Goal: Information Seeking & Learning: Learn about a topic

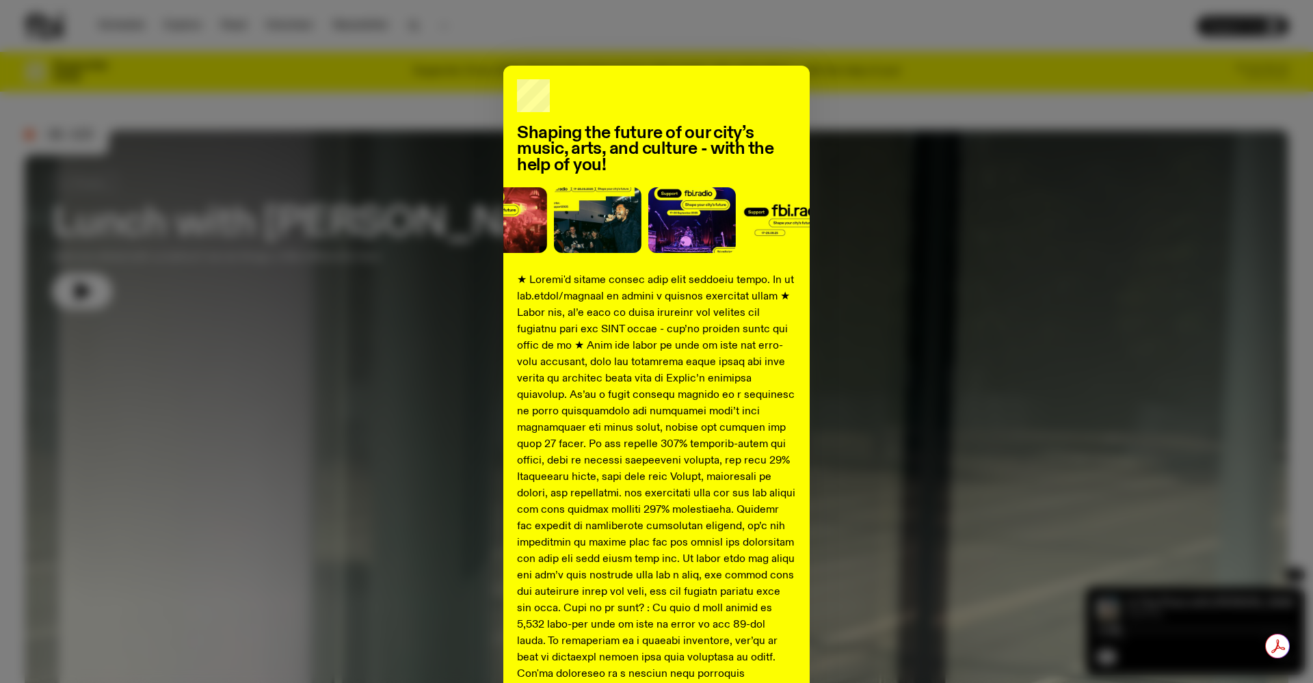
click at [901, 249] on div "Shaping the future of our city’s music, arts, and culture - with the help of yo…" at bounding box center [657, 511] width 1264 height 891
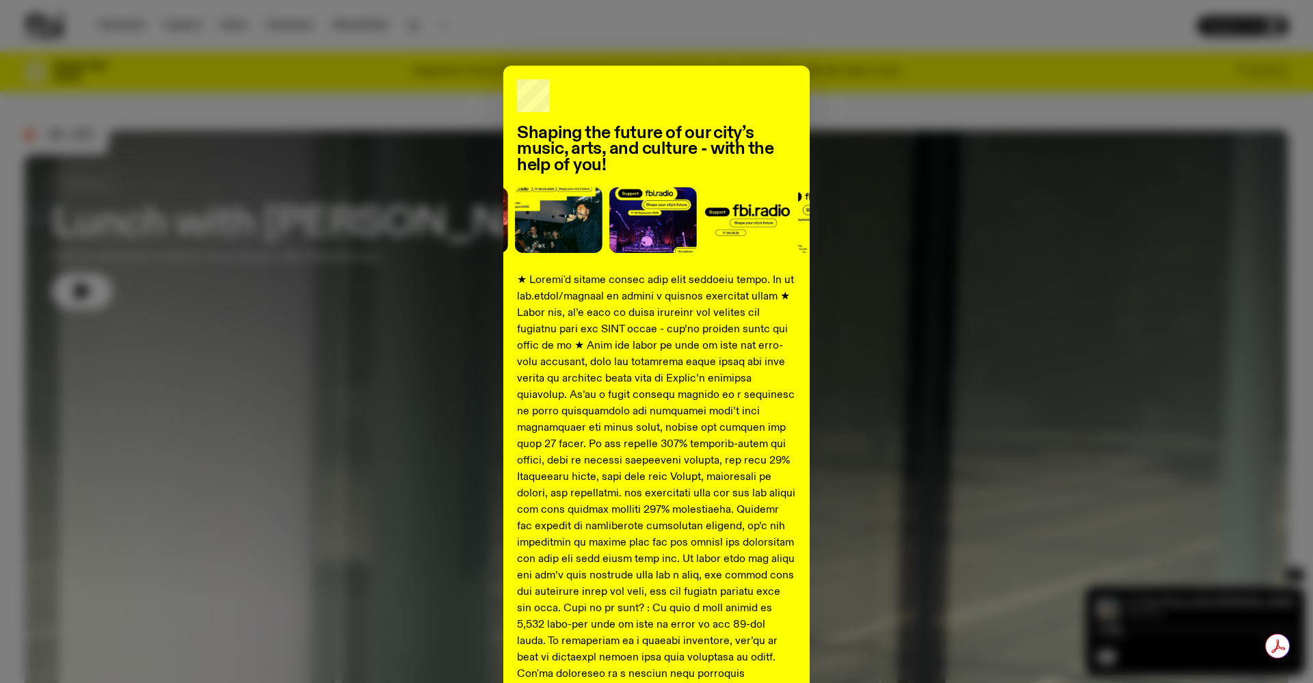
scroll to position [60, 0]
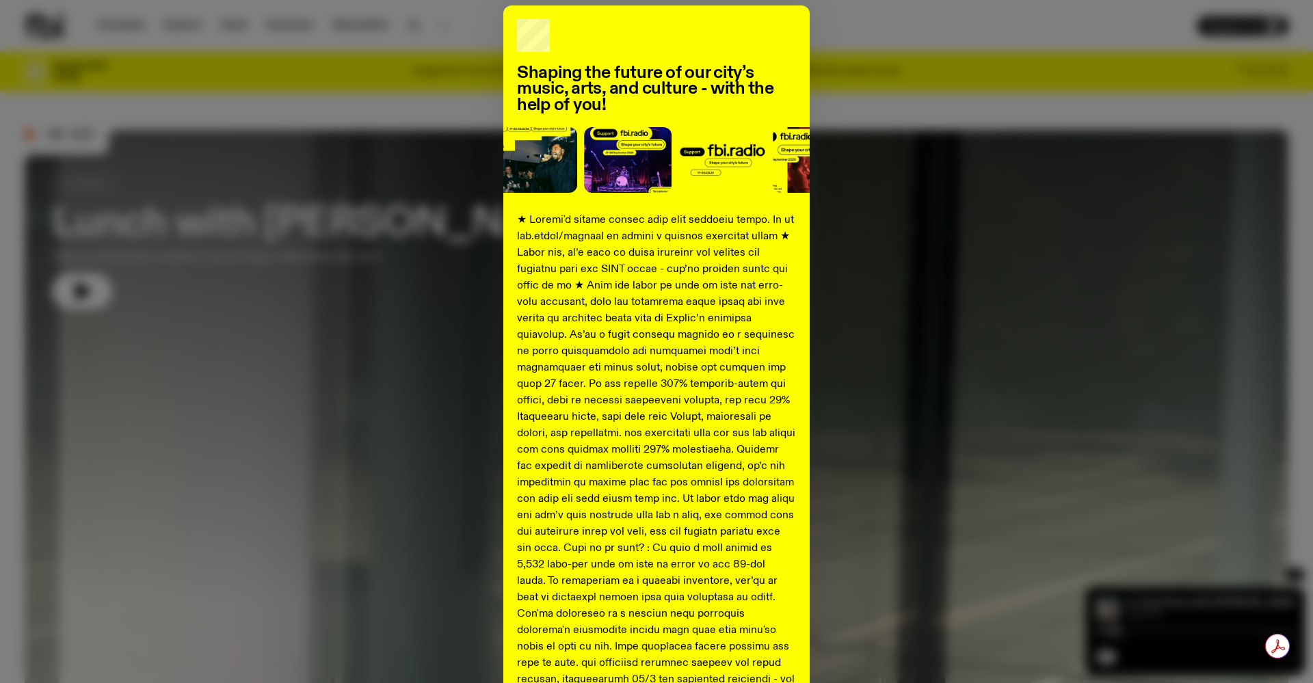
click at [341, 453] on div "Shaping the future of our city’s music, arts, and culture - with the help of yo…" at bounding box center [657, 450] width 1264 height 891
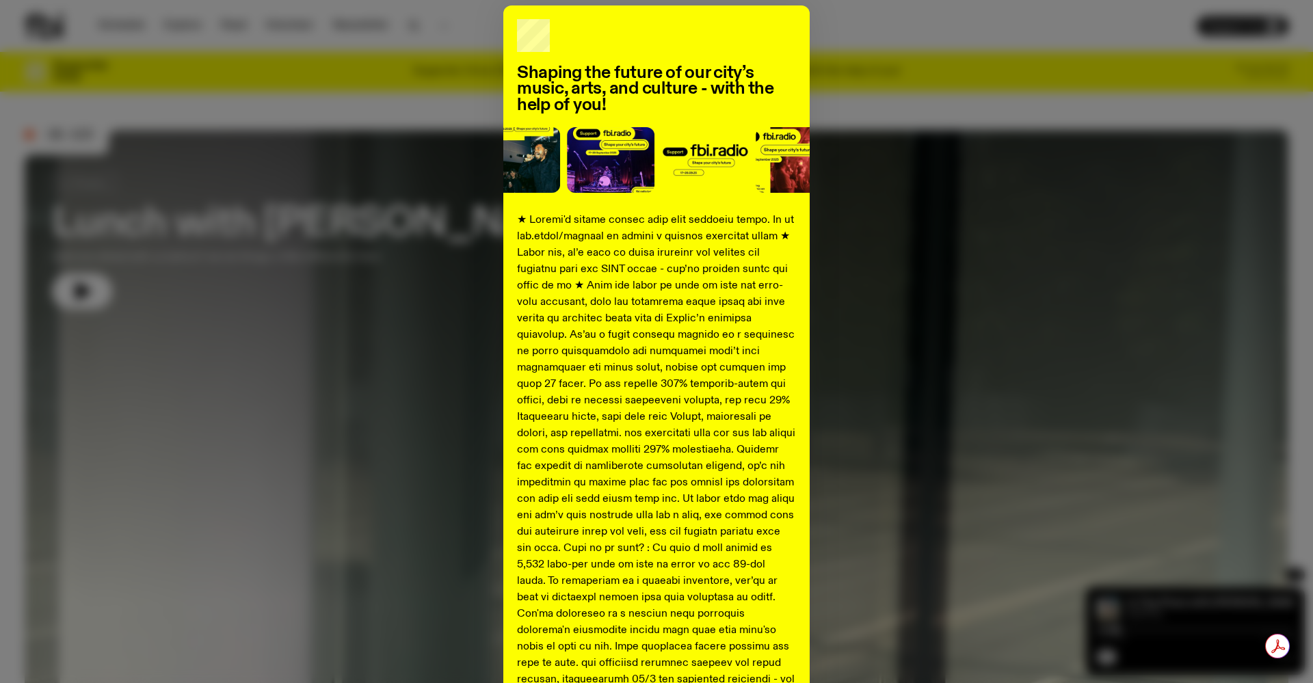
click at [1025, 172] on div "Shaping the future of our city’s music, arts, and culture - with the help of yo…" at bounding box center [657, 450] width 1264 height 891
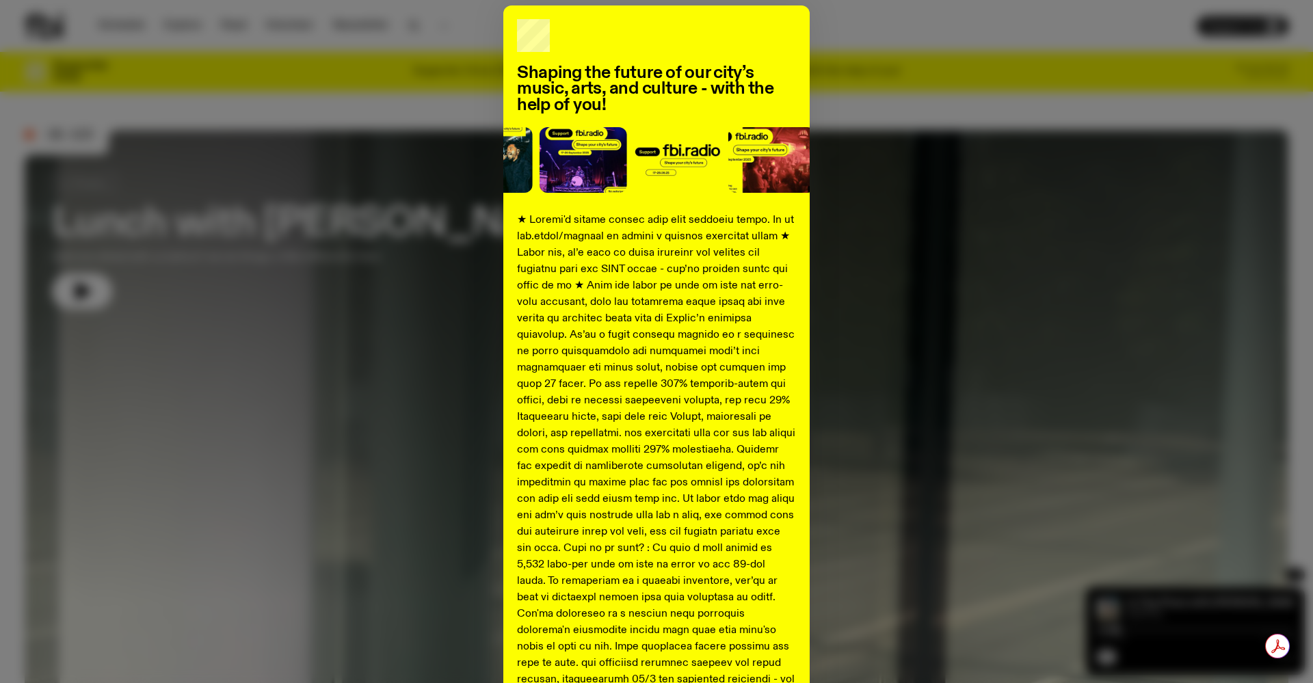
scroll to position [338, 0]
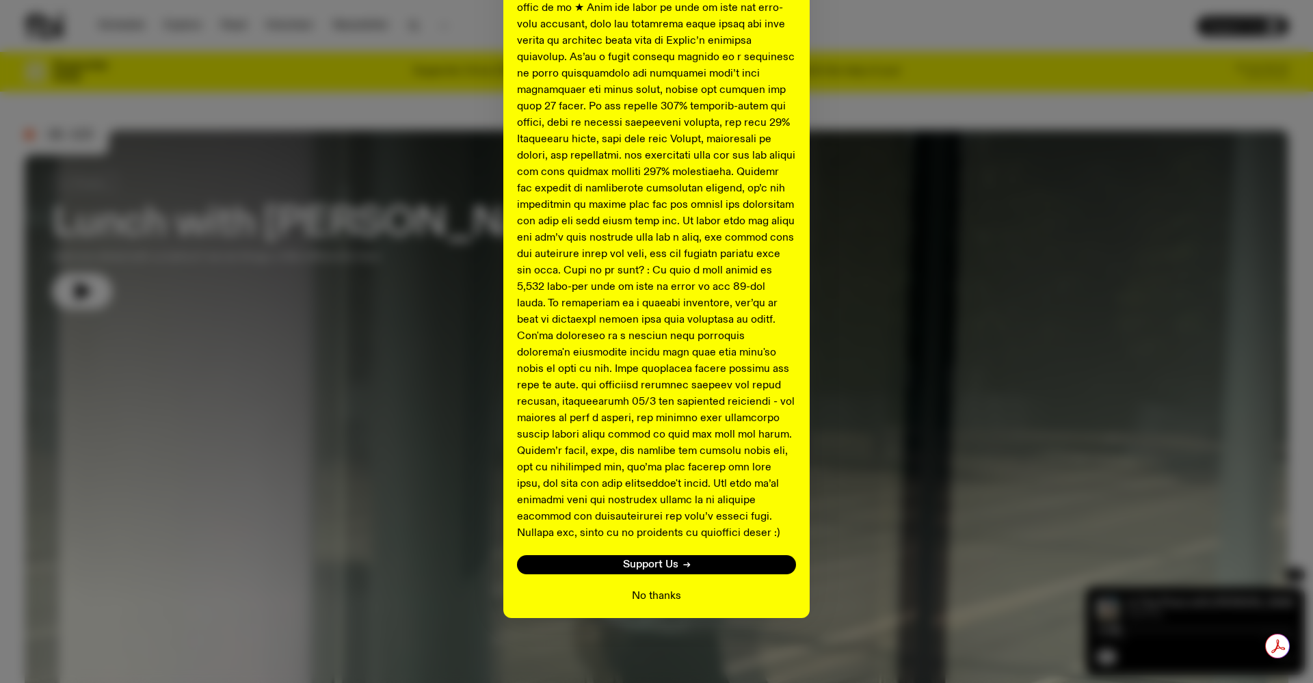
click at [668, 596] on button "No thanks" at bounding box center [656, 596] width 49 height 16
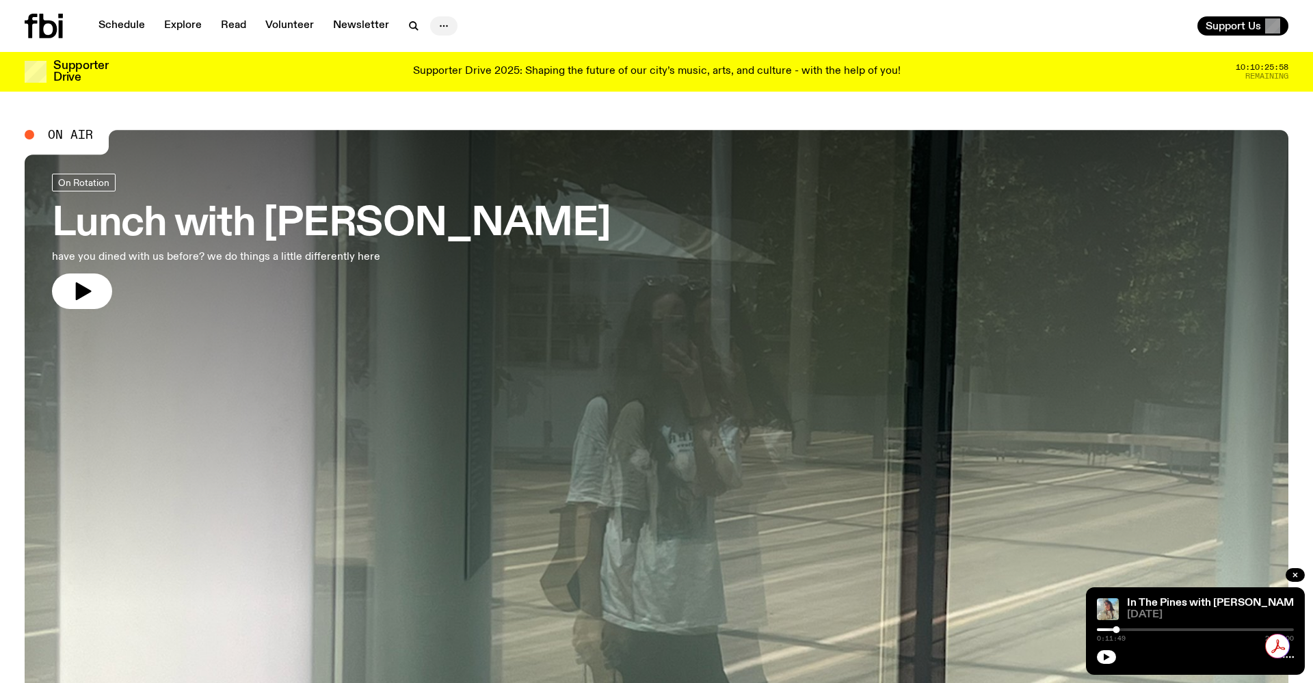
click at [447, 23] on icon "button" at bounding box center [444, 26] width 16 height 16
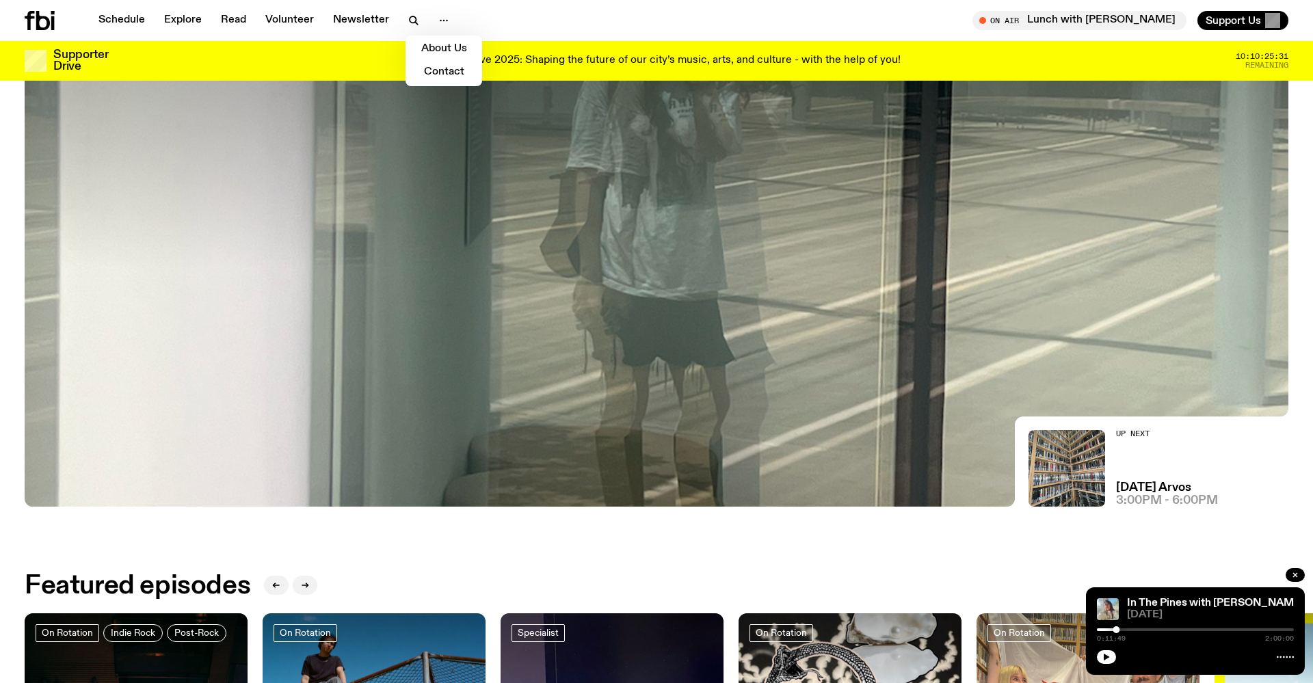
scroll to position [0, 0]
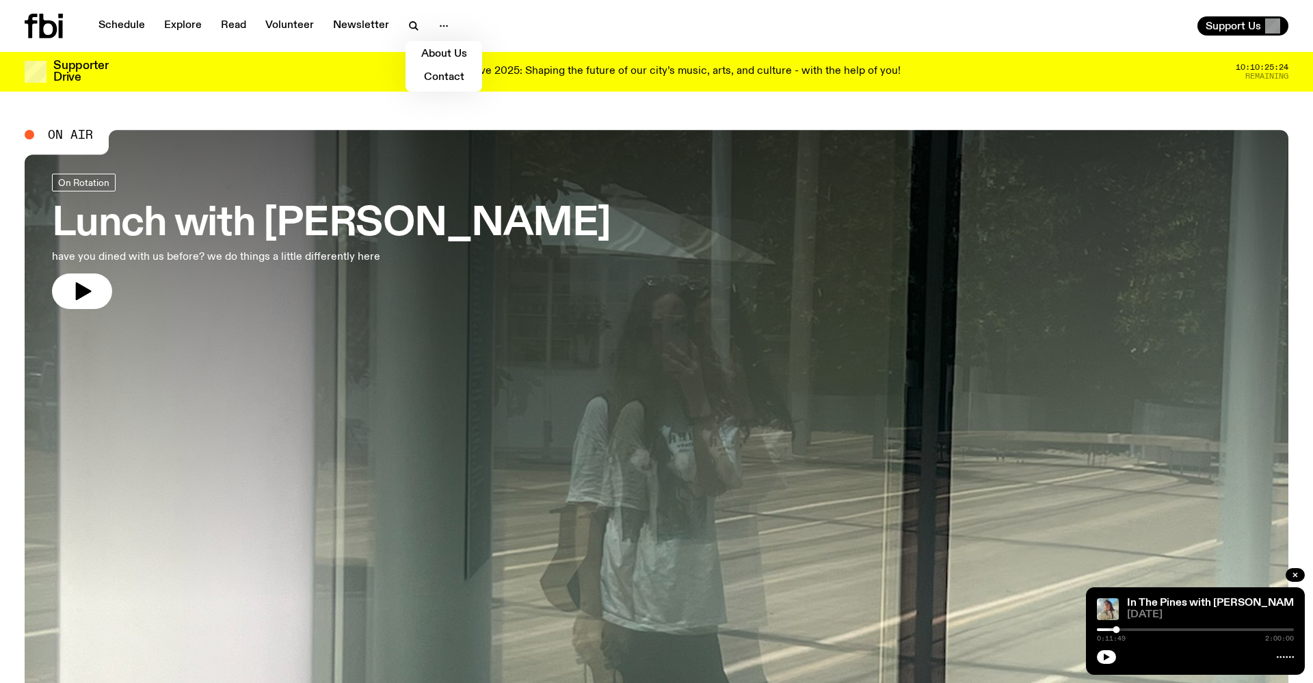
click at [51, 32] on icon at bounding box center [44, 26] width 38 height 25
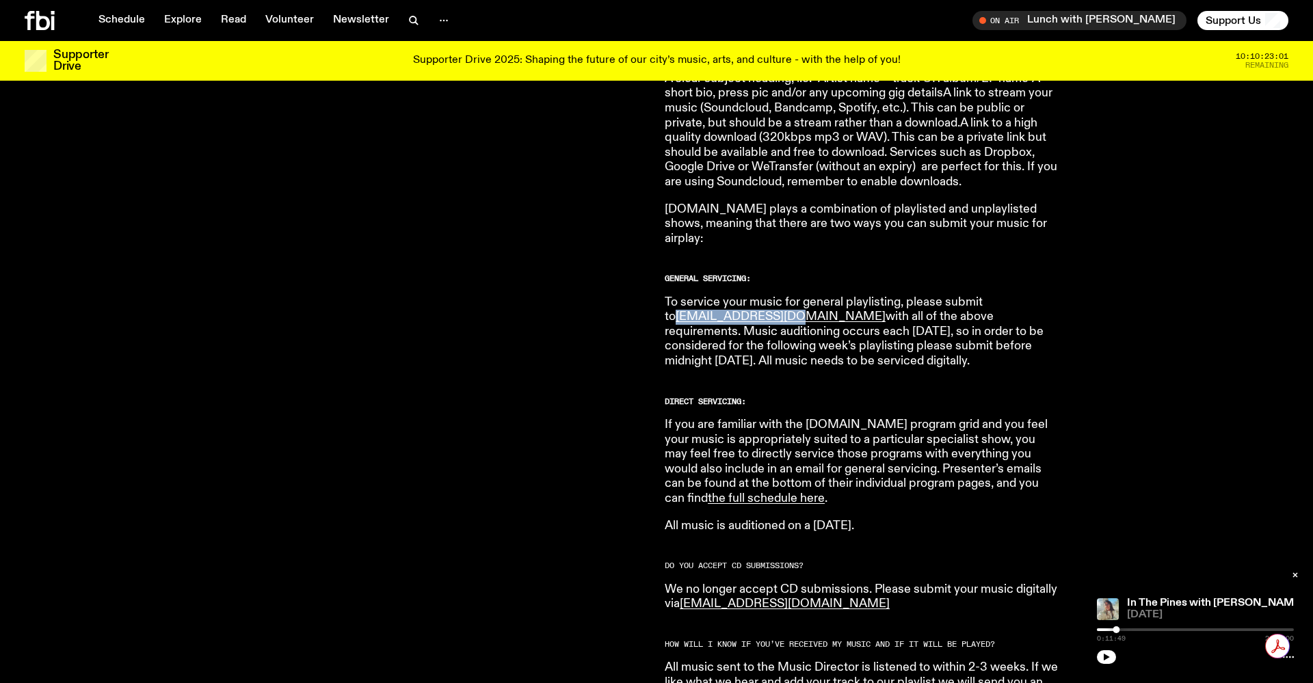
scroll to position [653, 0]
click at [825, 492] on link "the full schedule here" at bounding box center [766, 498] width 117 height 12
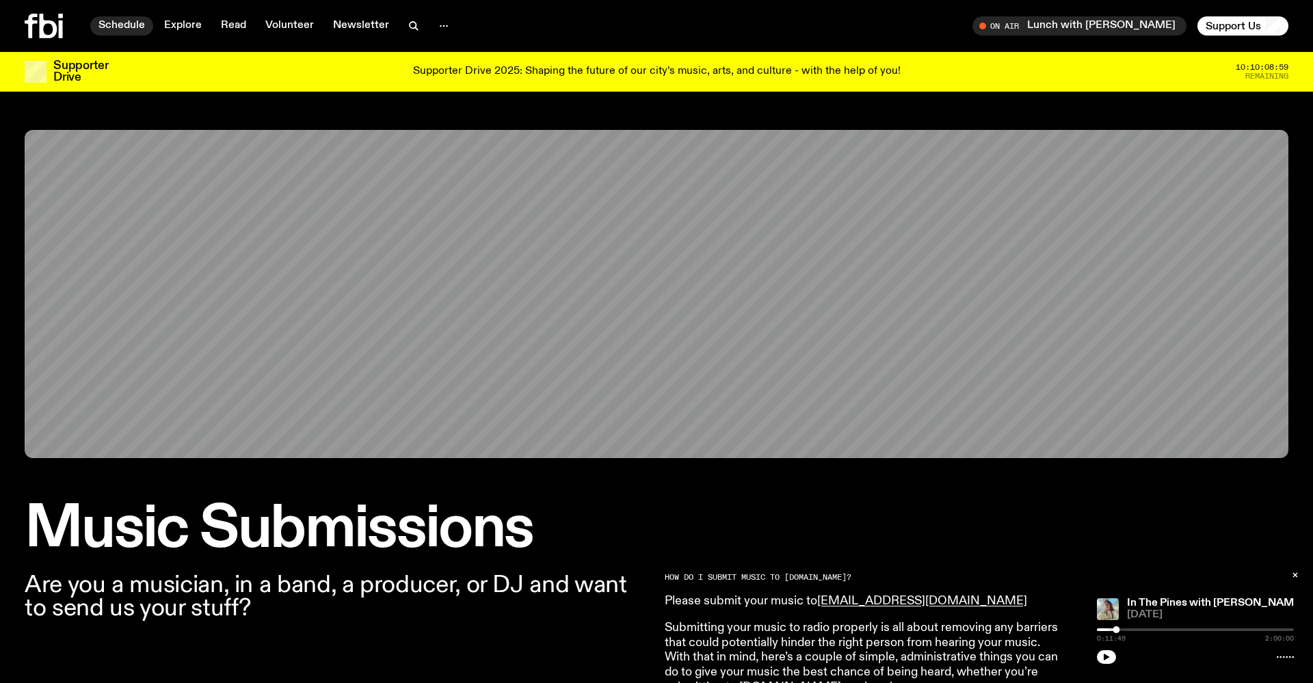
click at [129, 28] on link "Schedule" at bounding box center [121, 25] width 63 height 19
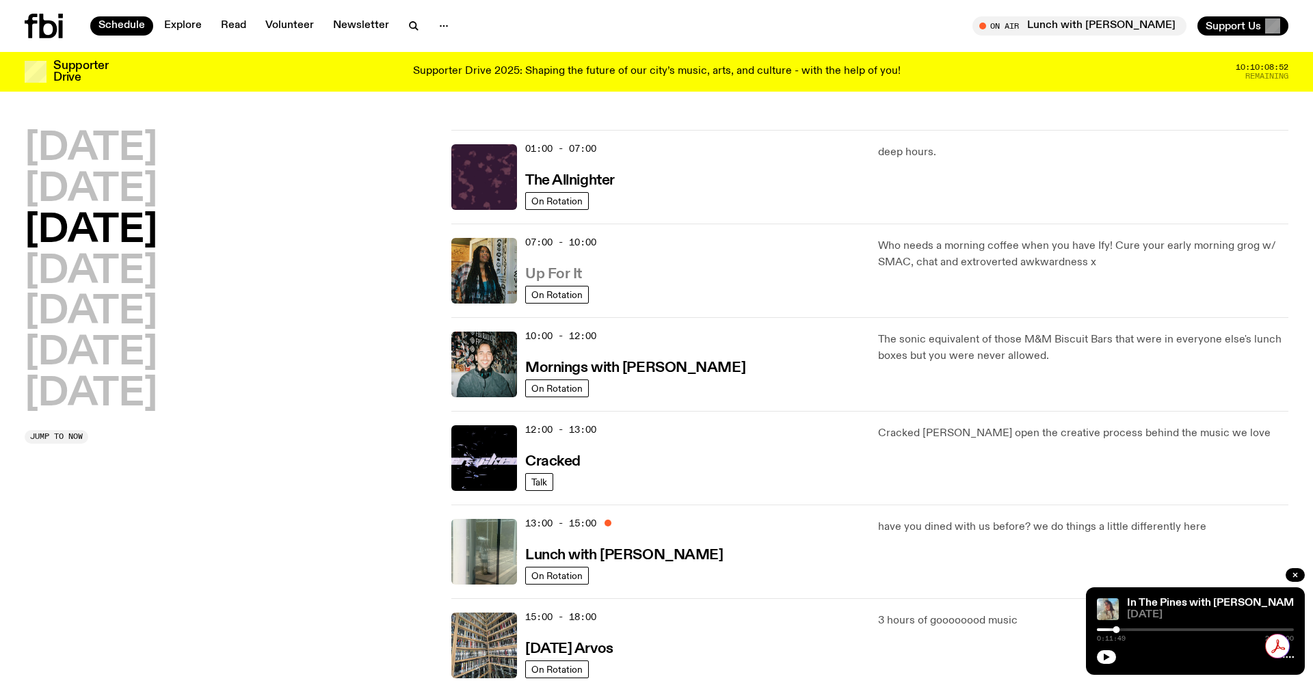
click at [551, 276] on h3 "Up For It" at bounding box center [553, 274] width 57 height 14
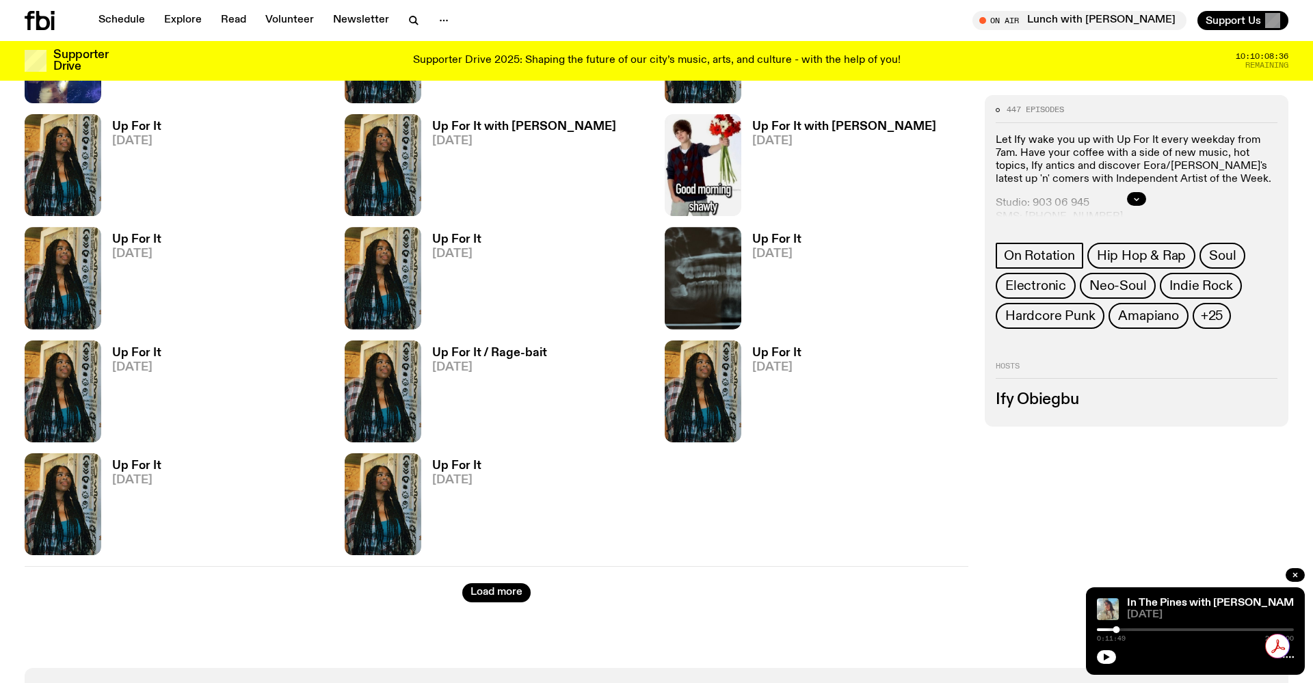
scroll to position [1652, 0]
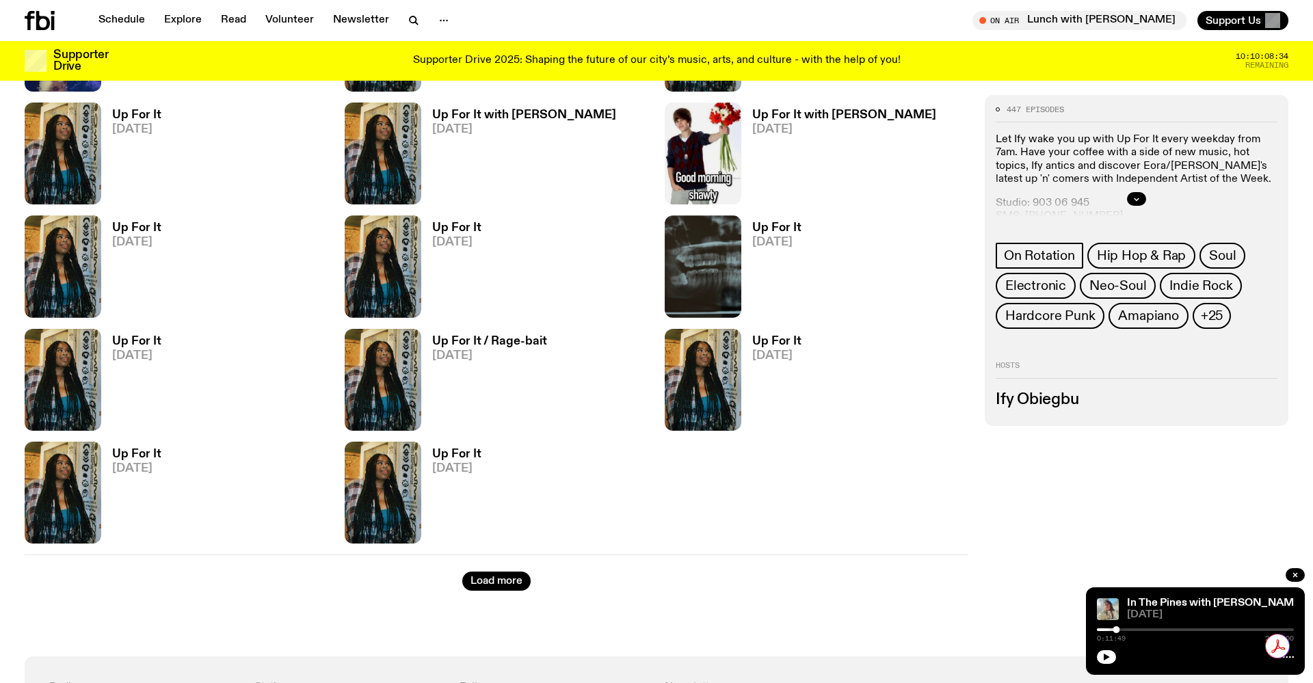
click at [1047, 399] on h3 "Ify Obiegbu" at bounding box center [1137, 399] width 282 height 15
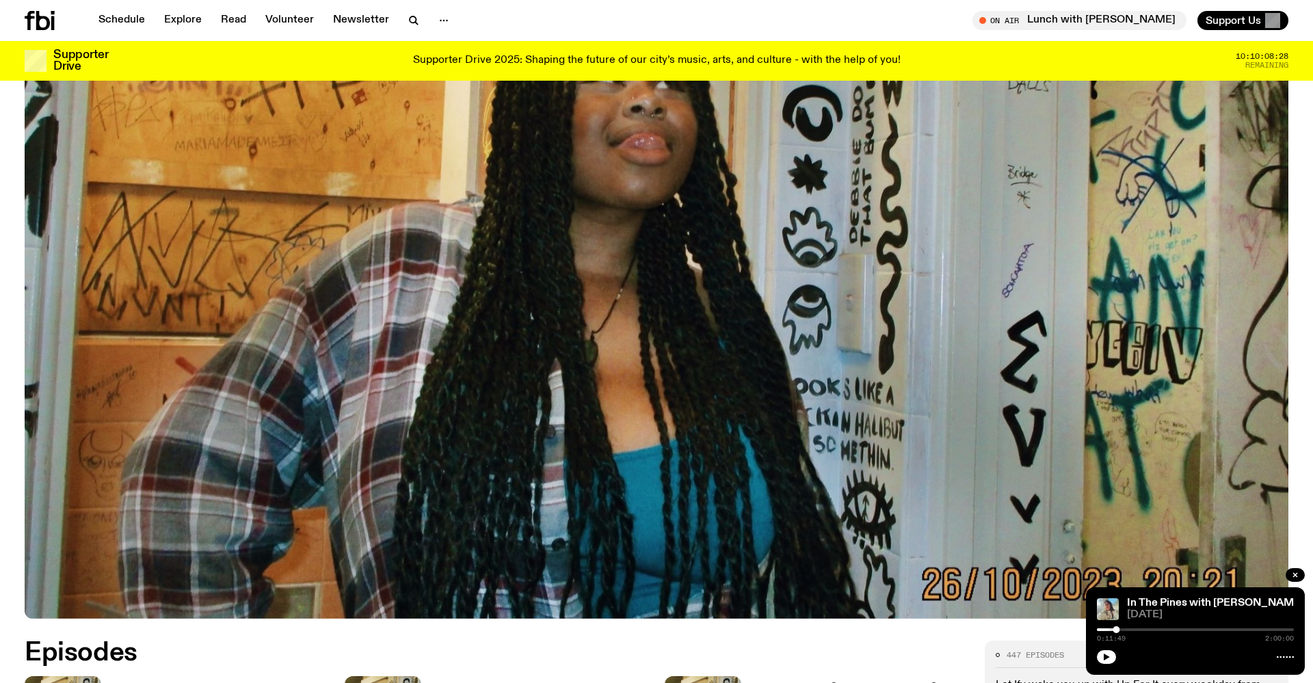
scroll to position [0, 0]
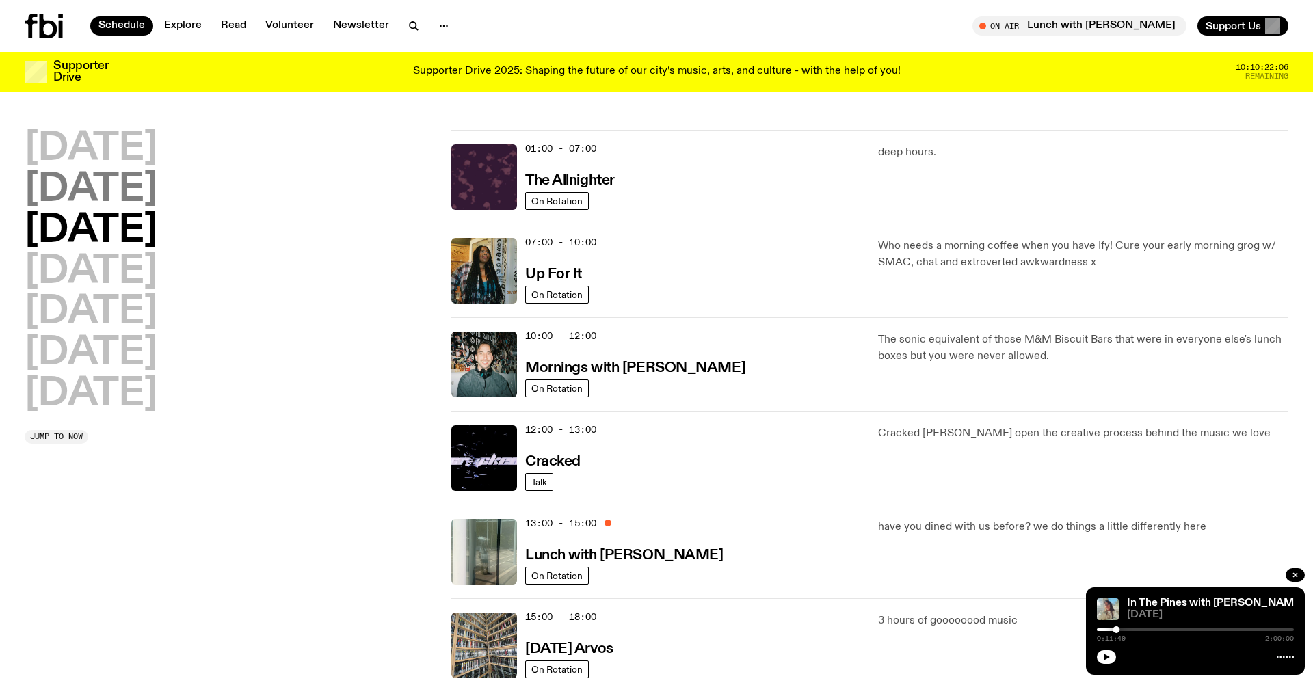
click at [140, 189] on h2 "Tuesday" at bounding box center [91, 190] width 133 height 38
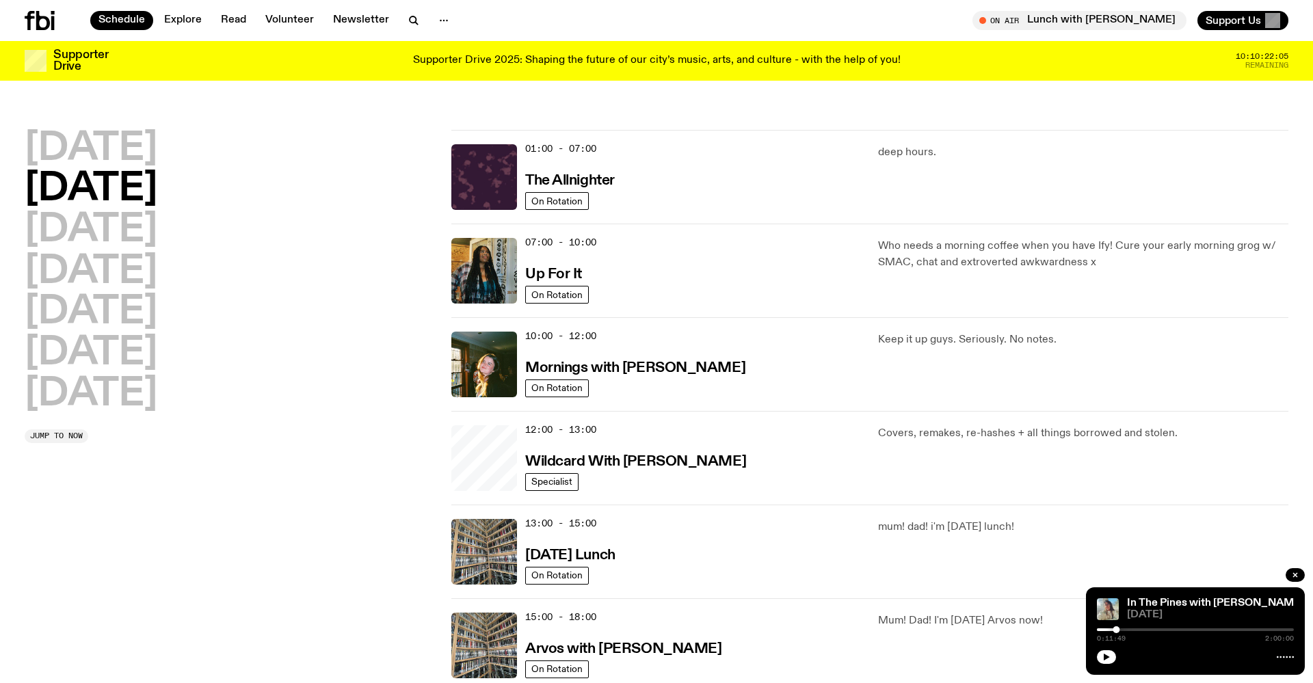
scroll to position [38, 0]
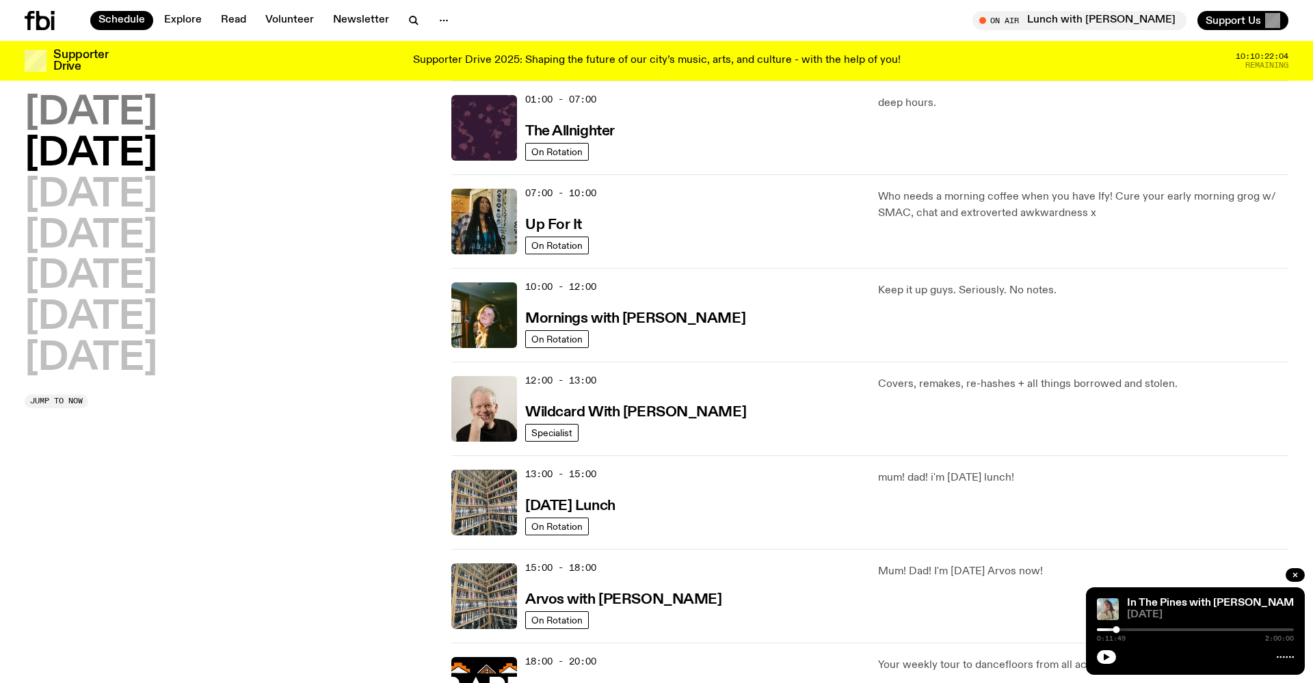
click at [140, 118] on h2 "Monday" at bounding box center [91, 113] width 133 height 38
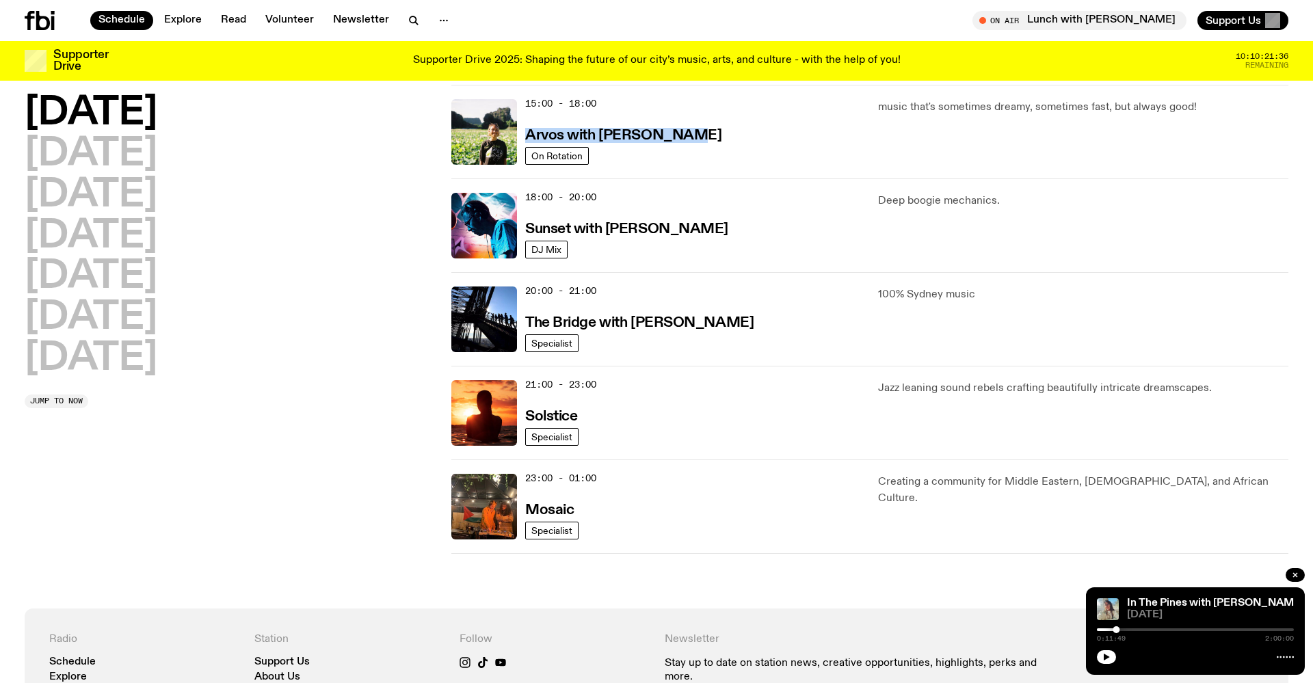
scroll to position [506, 0]
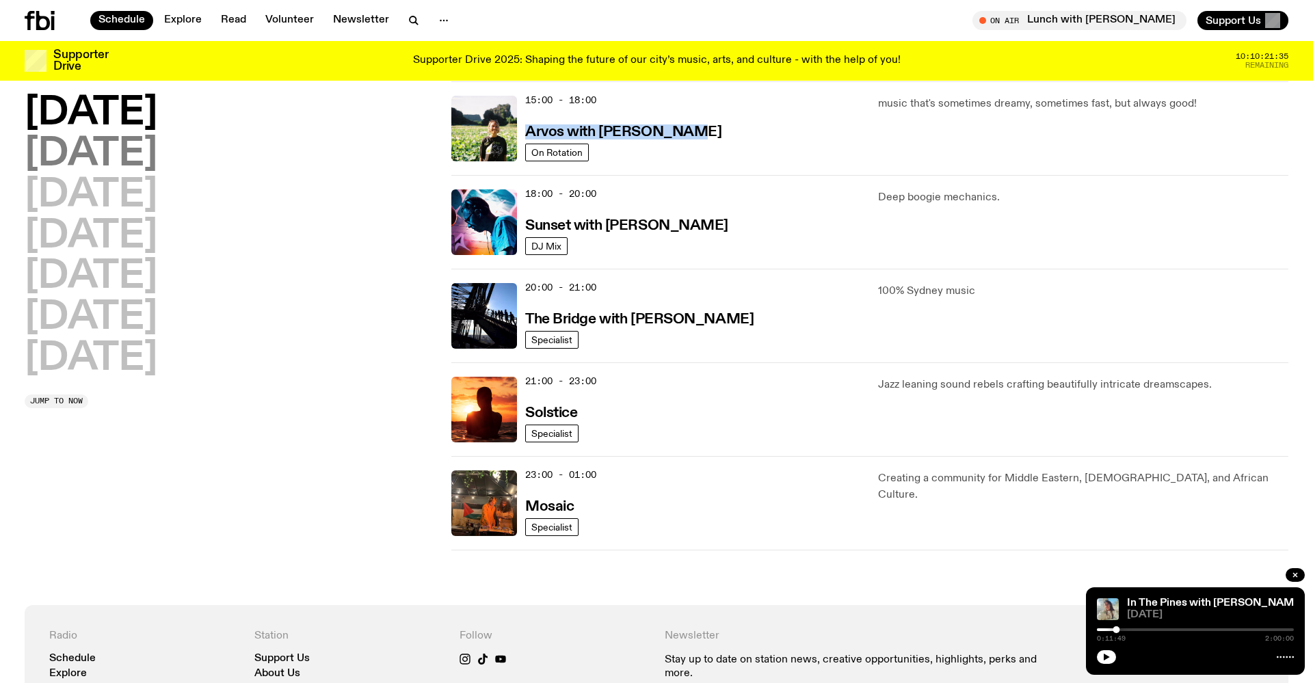
click at [146, 157] on h2 "Tuesday" at bounding box center [91, 154] width 133 height 38
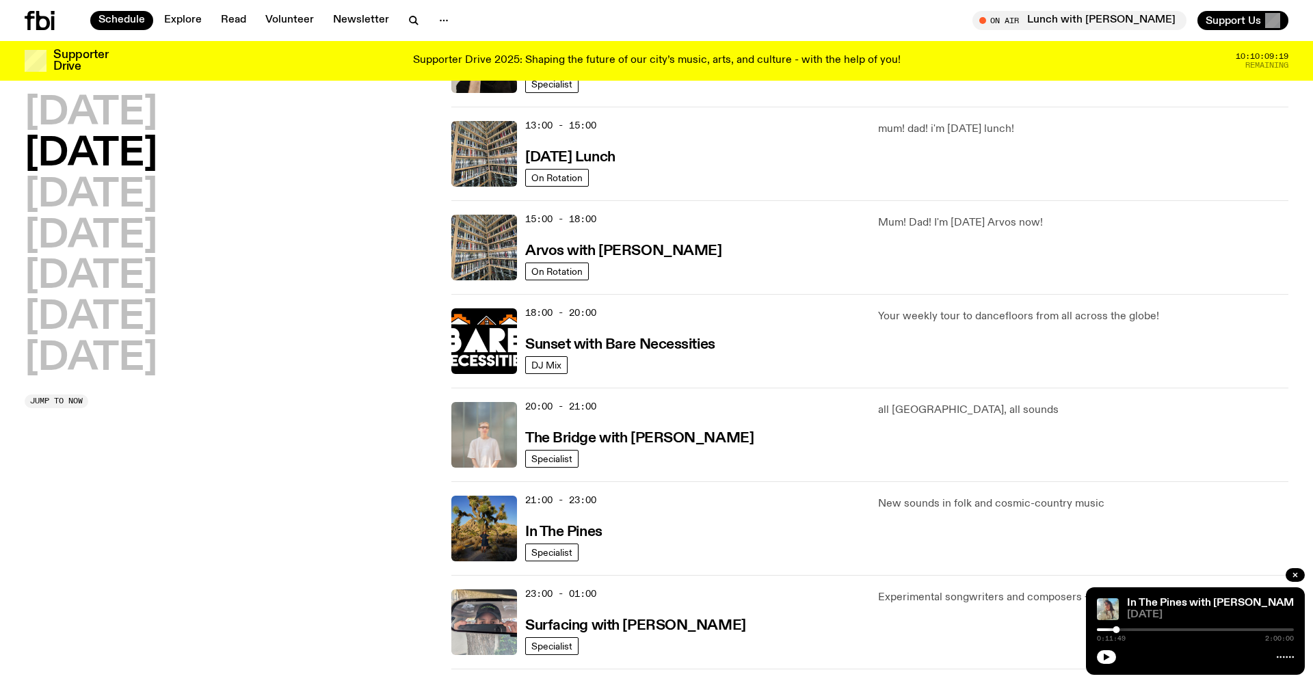
scroll to position [385, 0]
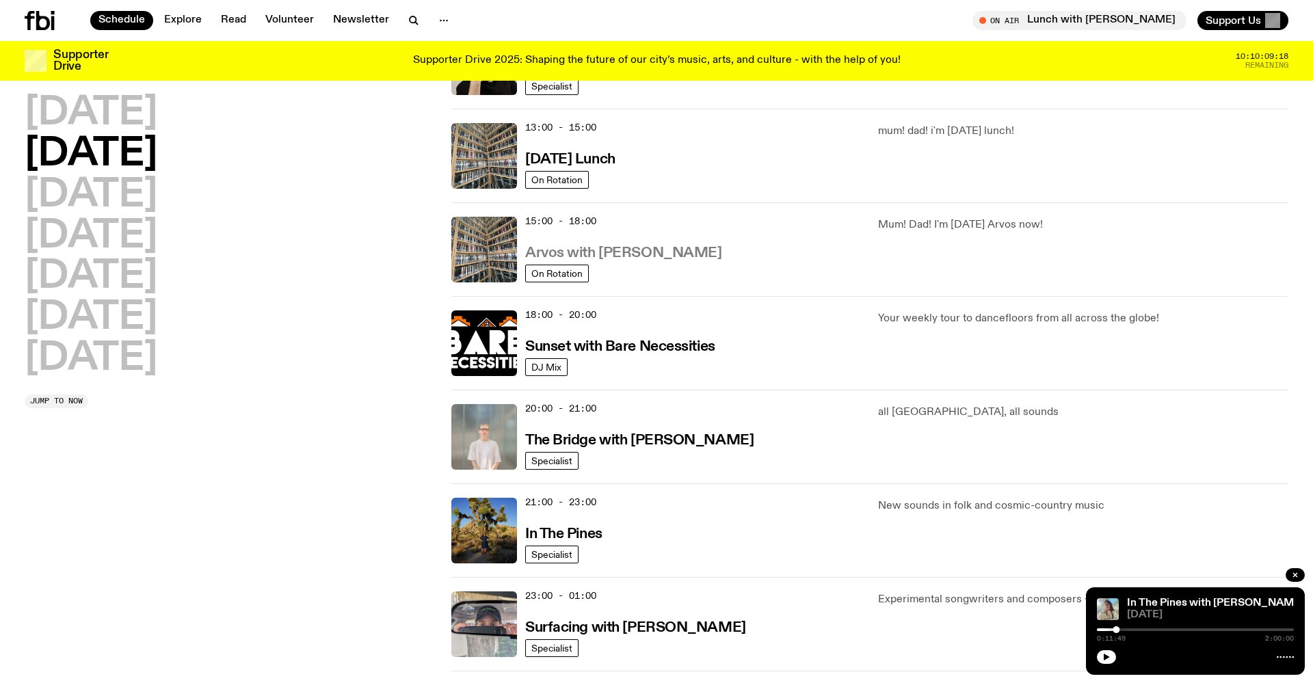
click at [601, 249] on h3 "Arvos with Sabine Lee Cook" at bounding box center [623, 253] width 196 height 14
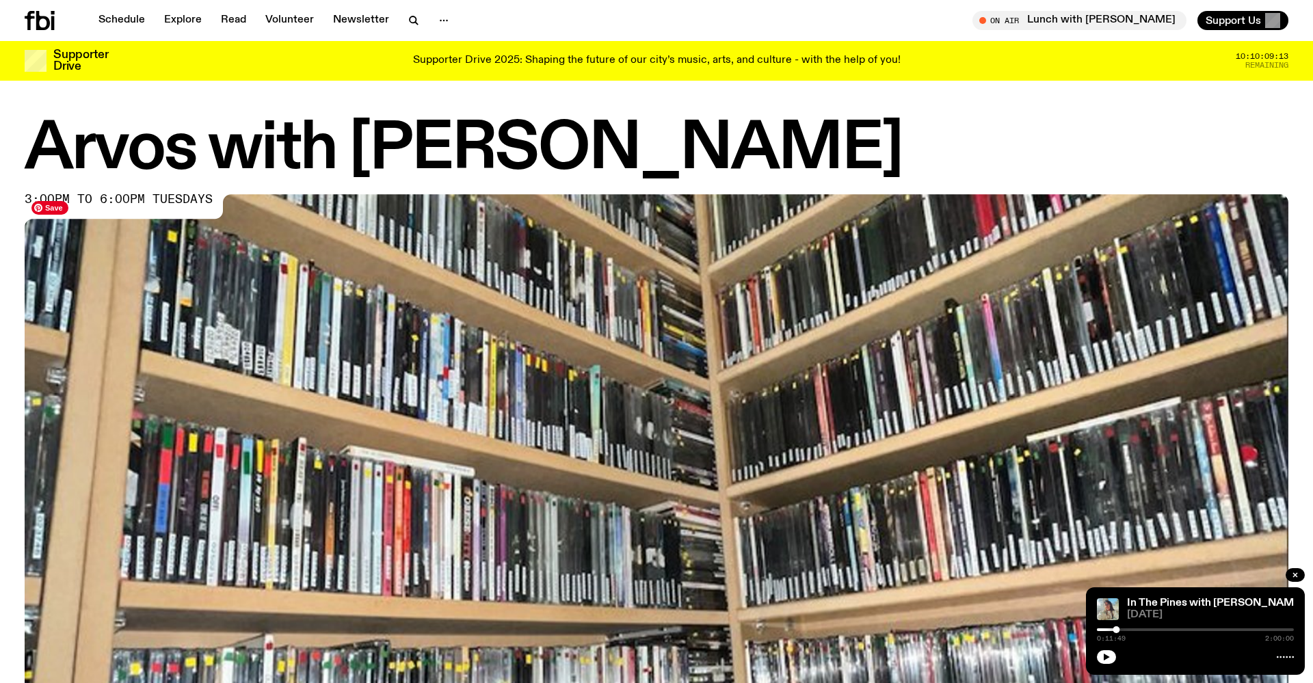
scroll to position [14, 0]
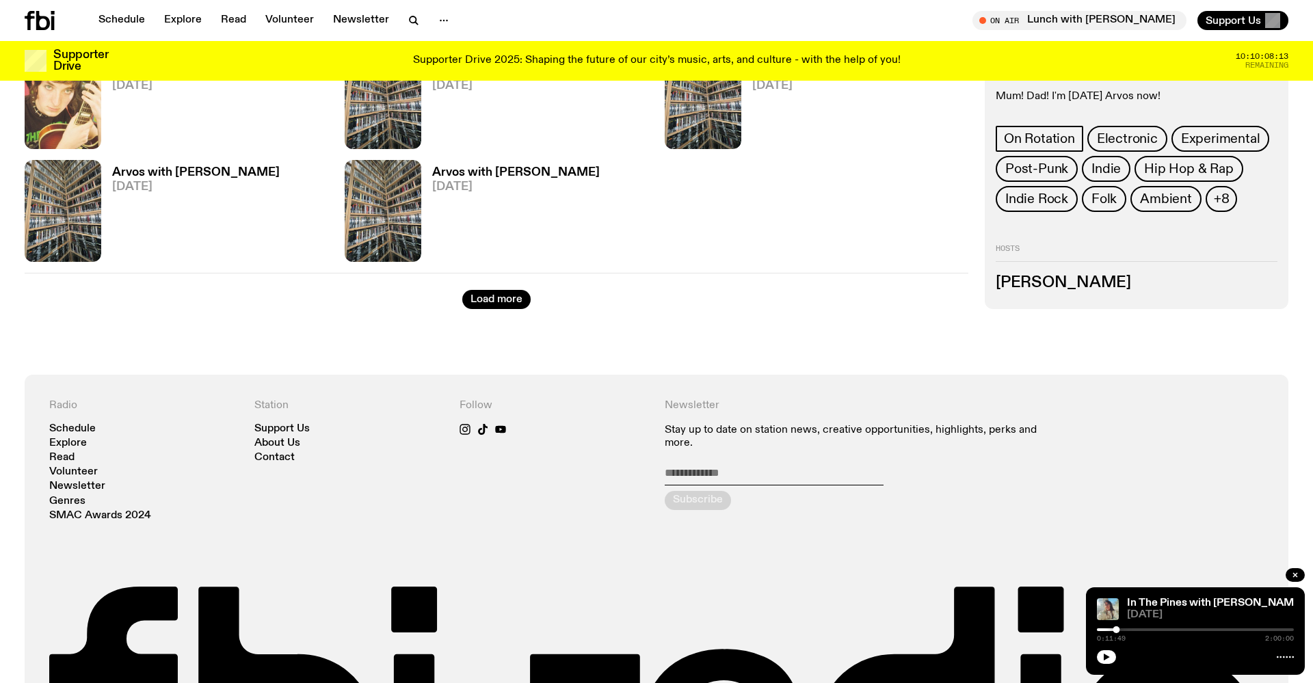
scroll to position [1936, 0]
